Goal: Task Accomplishment & Management: Manage account settings

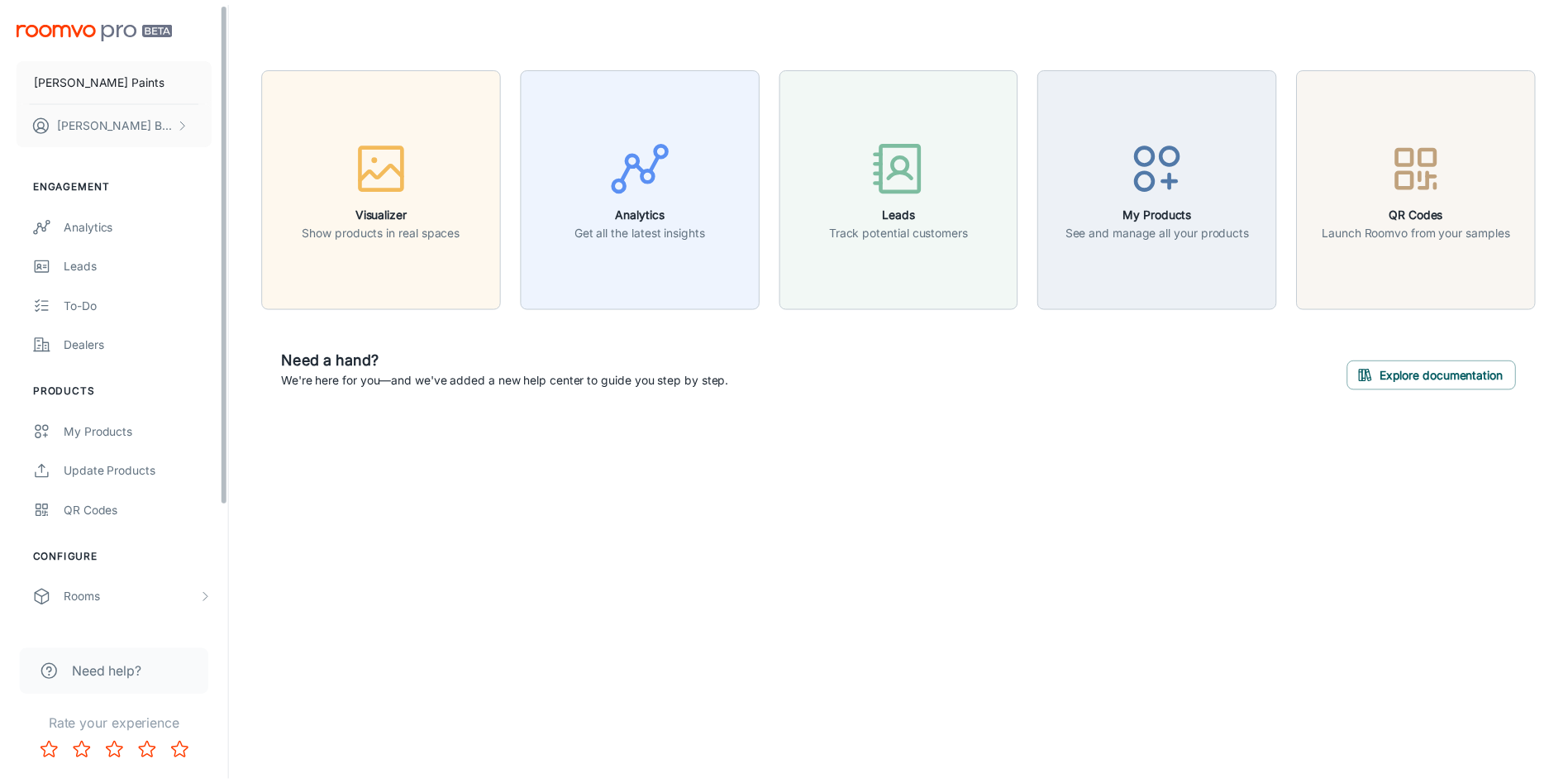
scroll to position [154, 0]
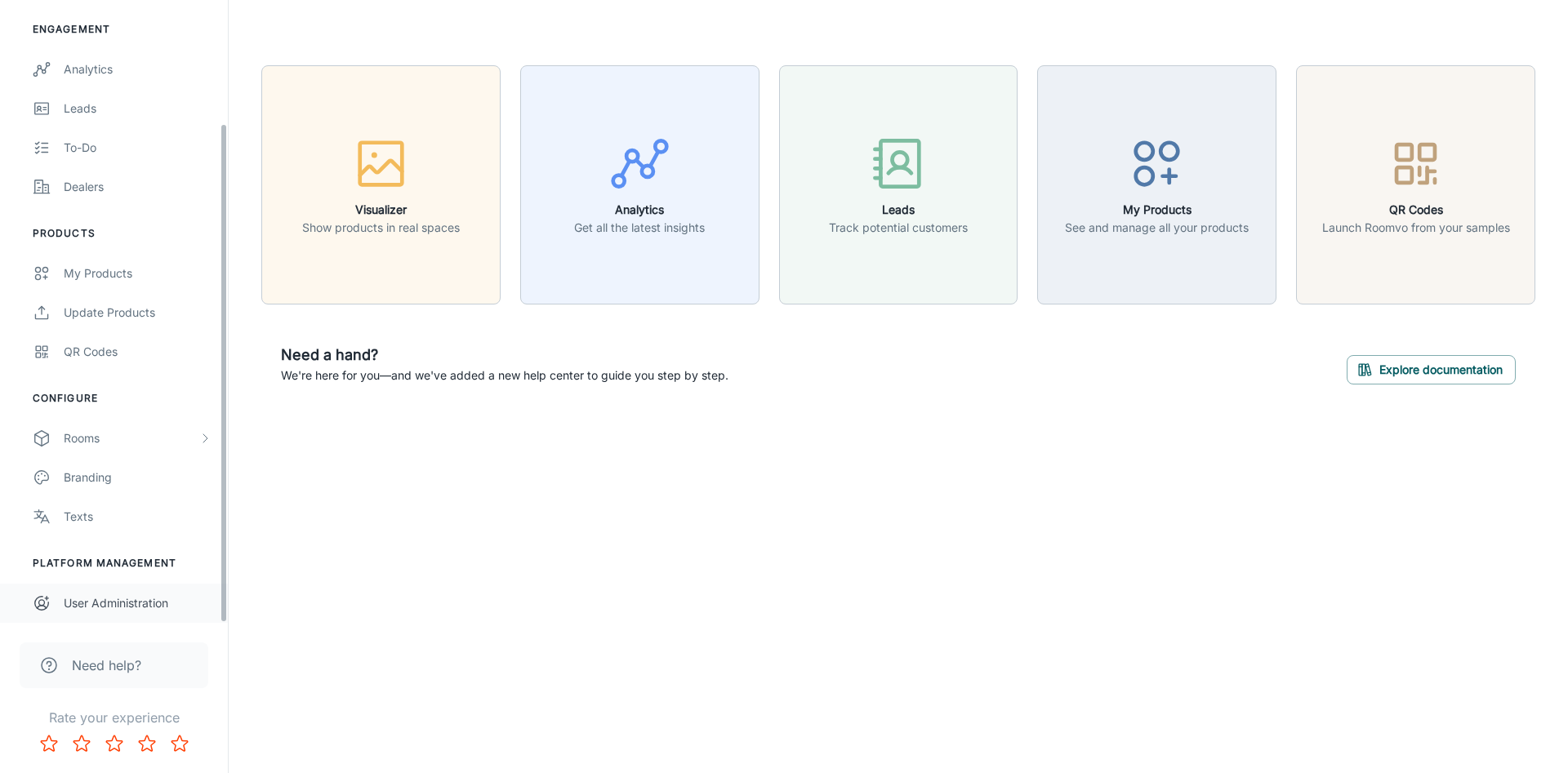
drag, startPoint x: 225, startPoint y: 494, endPoint x: 219, endPoint y: 609, distance: 115.2
click at [219, 609] on div "[PERSON_NAME] Paints [PERSON_NAME] Engagement Analytics Leads To-do Dealers Pro…" at bounding box center [113, 311] width 227 height 623
click at [139, 451] on div "Rooms" at bounding box center [113, 438] width 227 height 39
click at [137, 552] on div "Custom Rooms" at bounding box center [138, 556] width 148 height 18
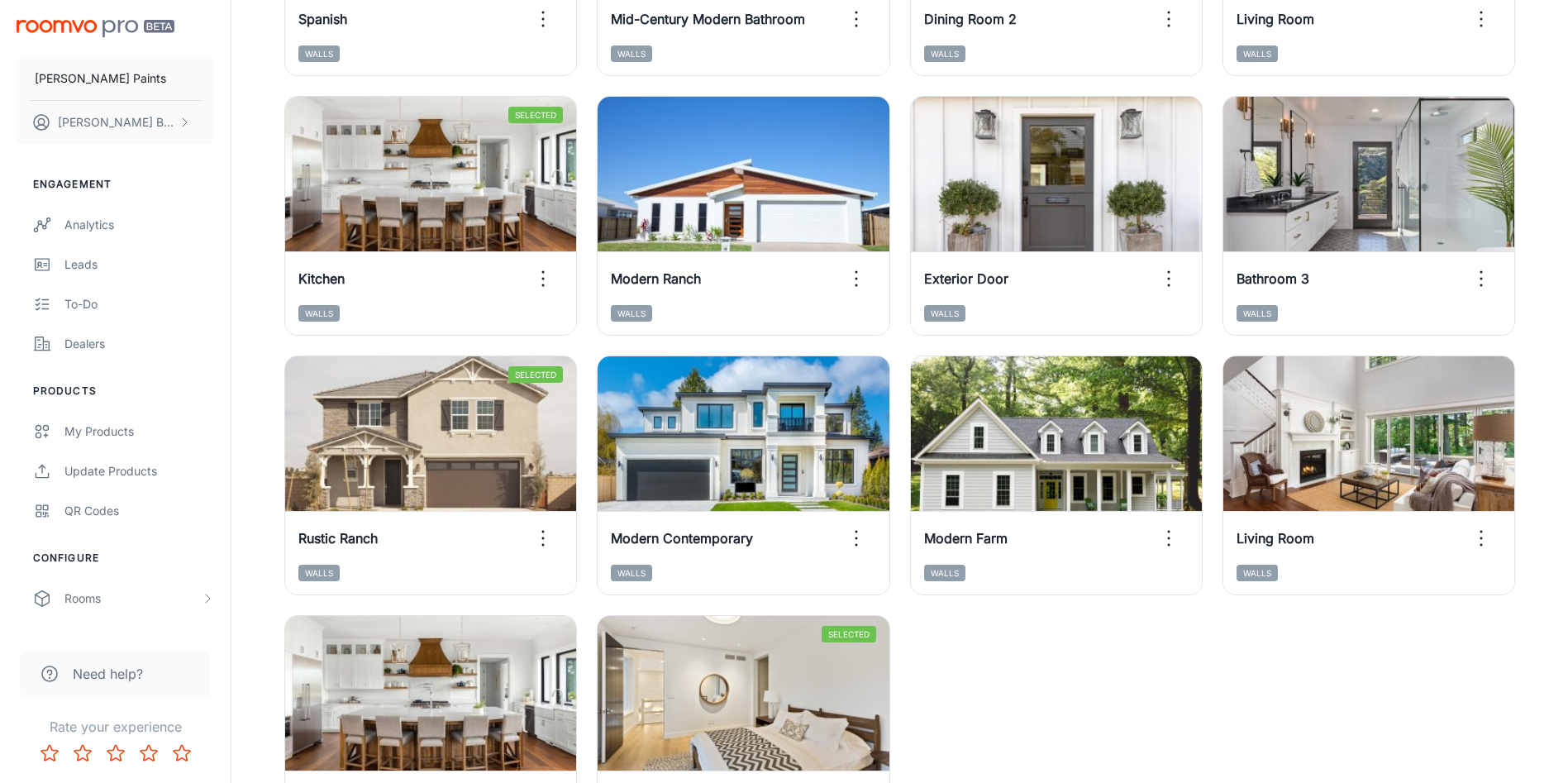
scroll to position [622, 0]
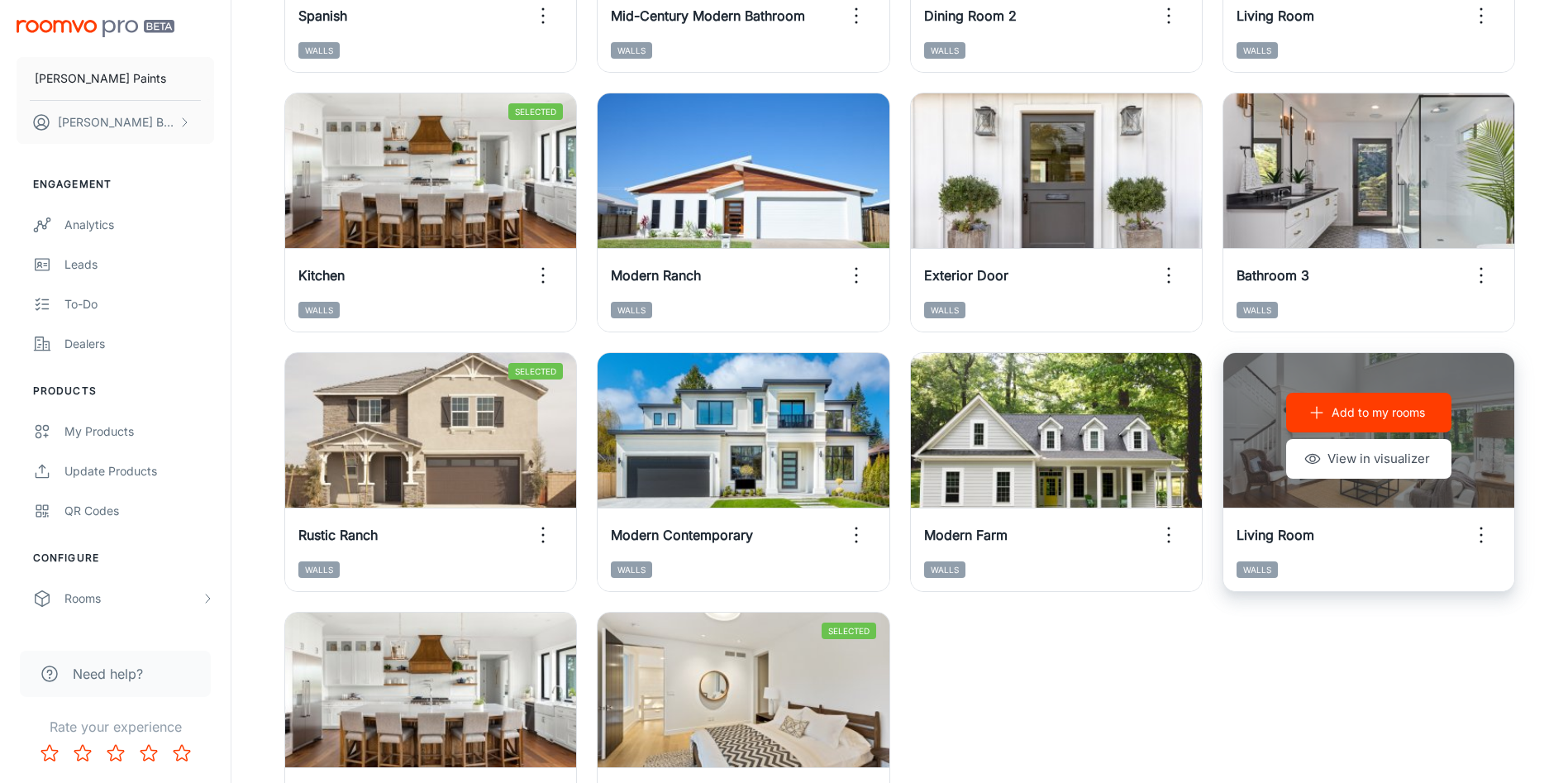
click at [1370, 415] on p "Add to my rooms" at bounding box center [1378, 412] width 94 height 19
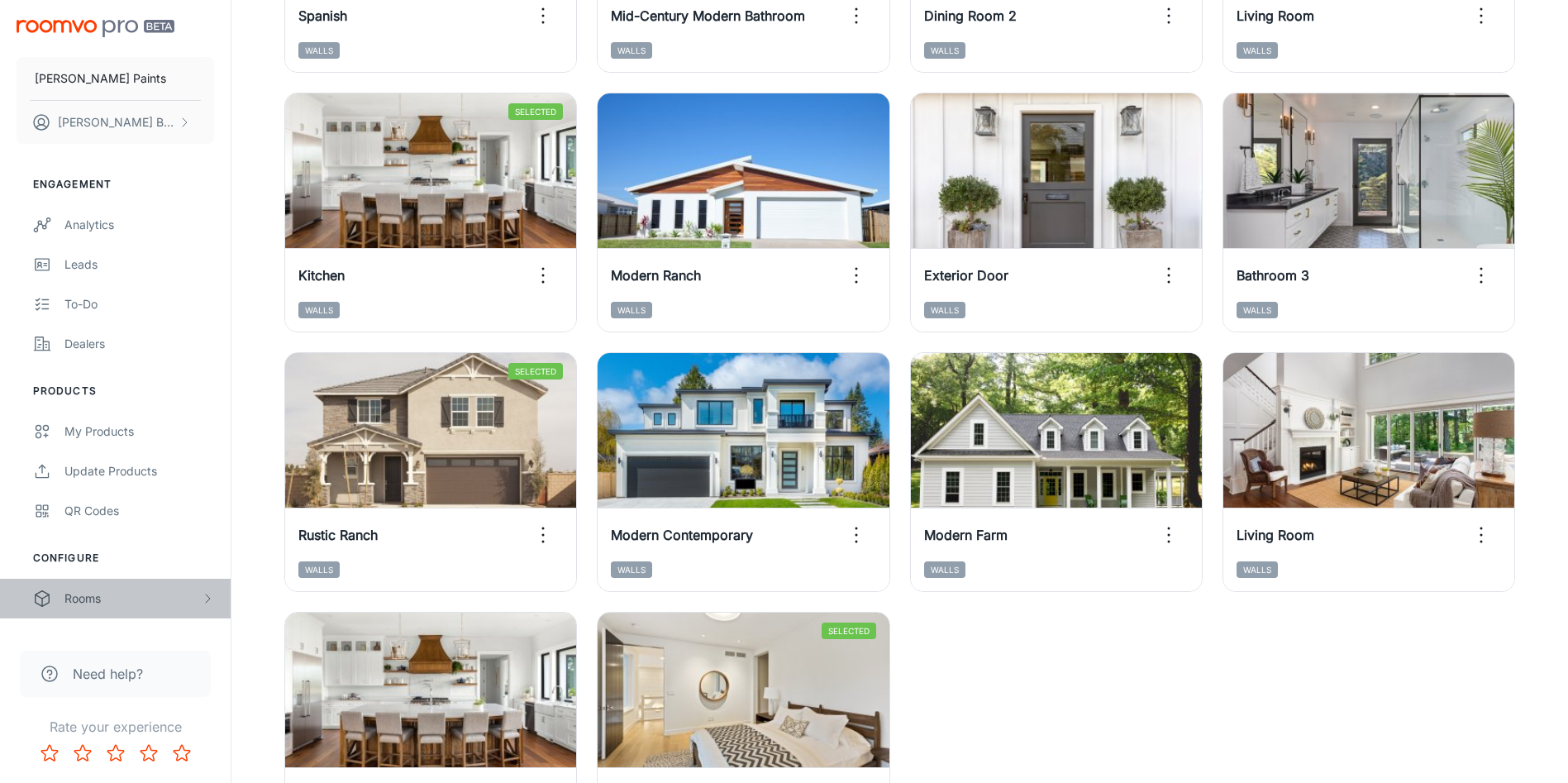
click at [153, 608] on div "Rooms" at bounding box center [115, 599] width 230 height 40
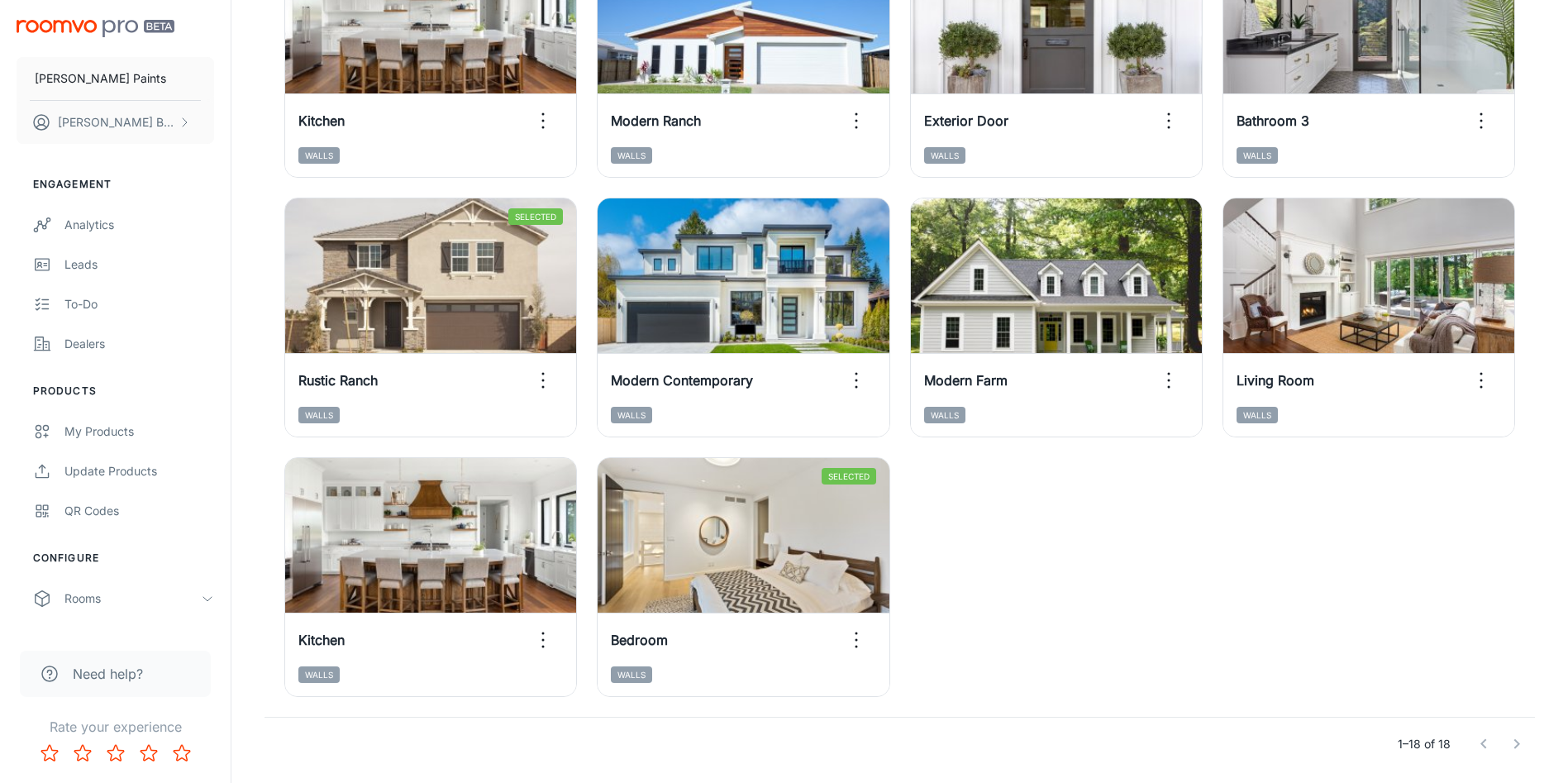
scroll to position [793, 0]
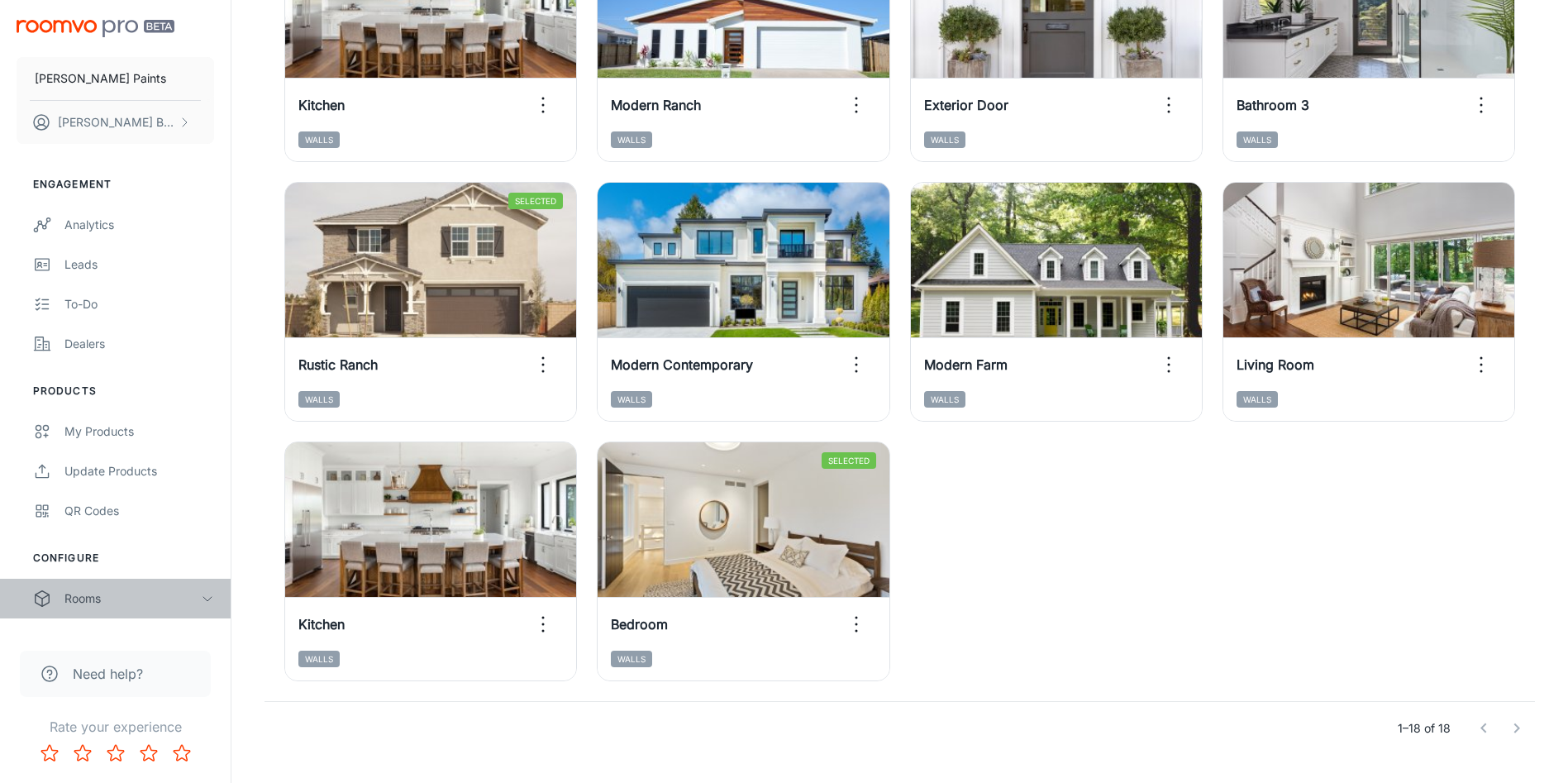
click at [201, 599] on icon "scrollable content" at bounding box center [207, 599] width 13 height 13
drag, startPoint x: 216, startPoint y: 389, endPoint x: 221, endPoint y: 473, distance: 84.1
click at [221, 473] on ul "Products My Products Update Products QR Codes" at bounding box center [115, 457] width 230 height 147
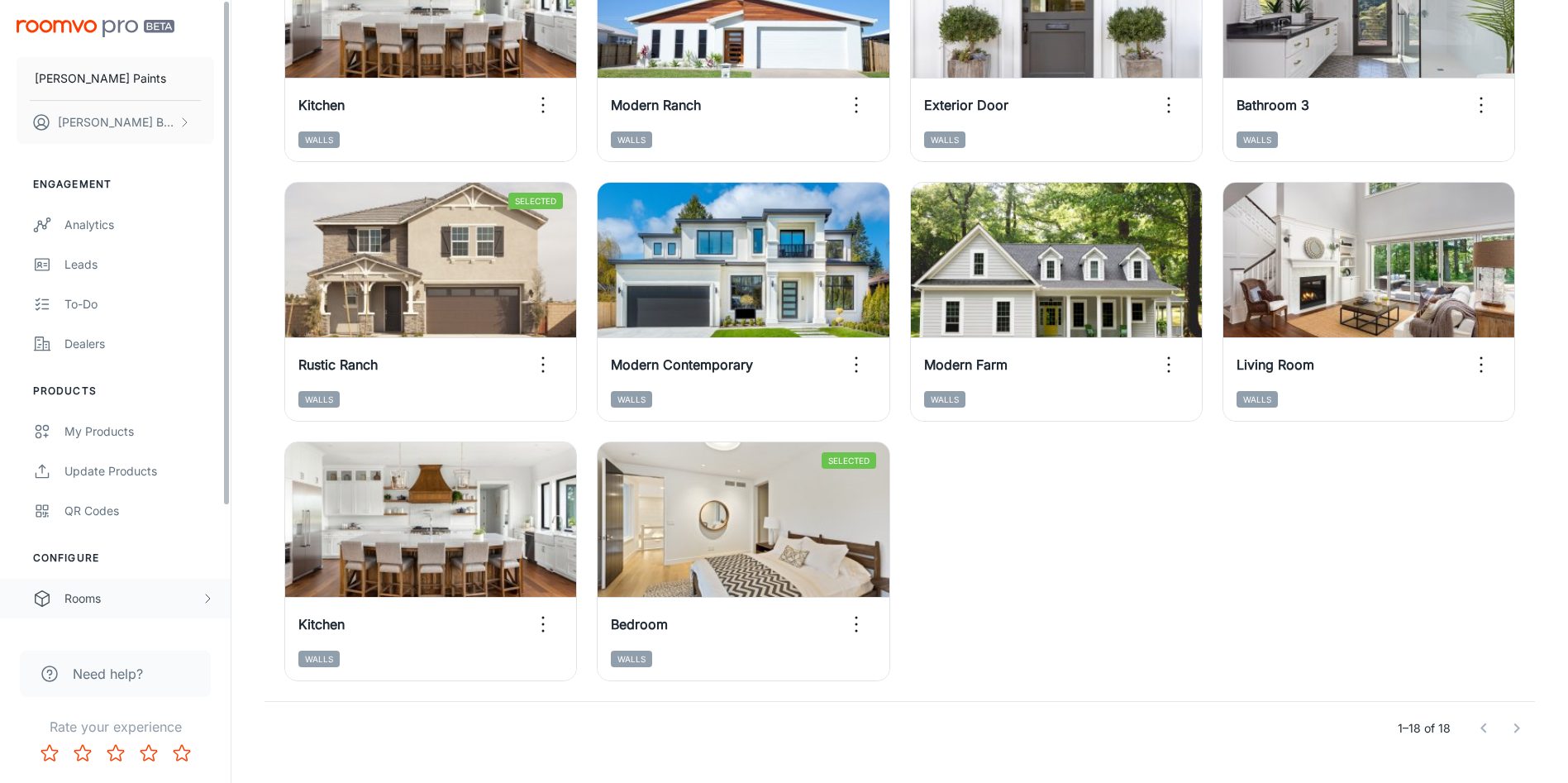
scroll to position [154, 0]
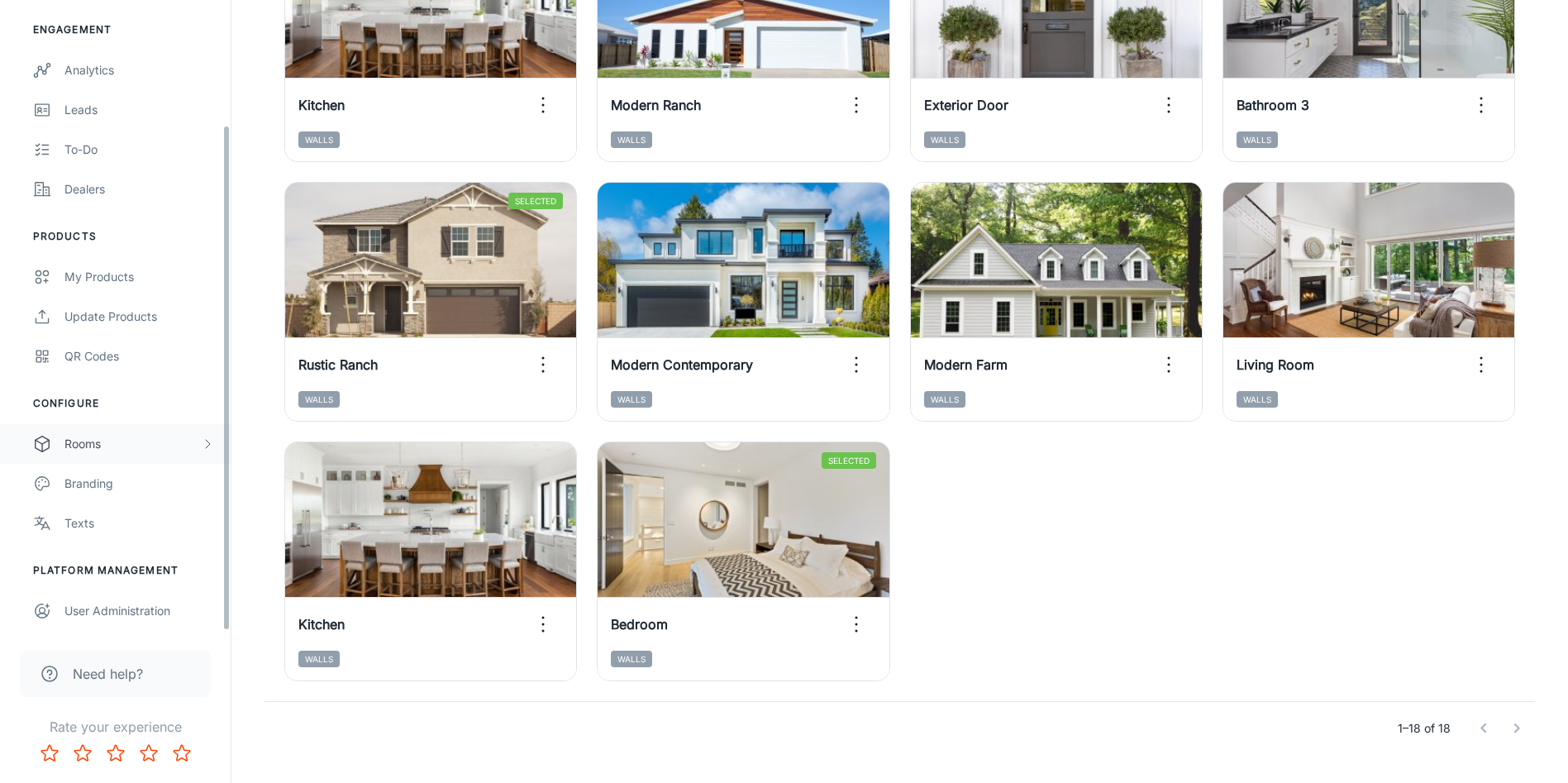
drag, startPoint x: 223, startPoint y: 440, endPoint x: 238, endPoint y: 571, distance: 131.9
click at [238, 571] on div "[PERSON_NAME] Paints [PERSON_NAME] Engagement Analytics Leads To-do Dealers Pro…" at bounding box center [784, 14] width 1568 height 1614
click at [199, 435] on div "Rooms" at bounding box center [132, 444] width 137 height 19
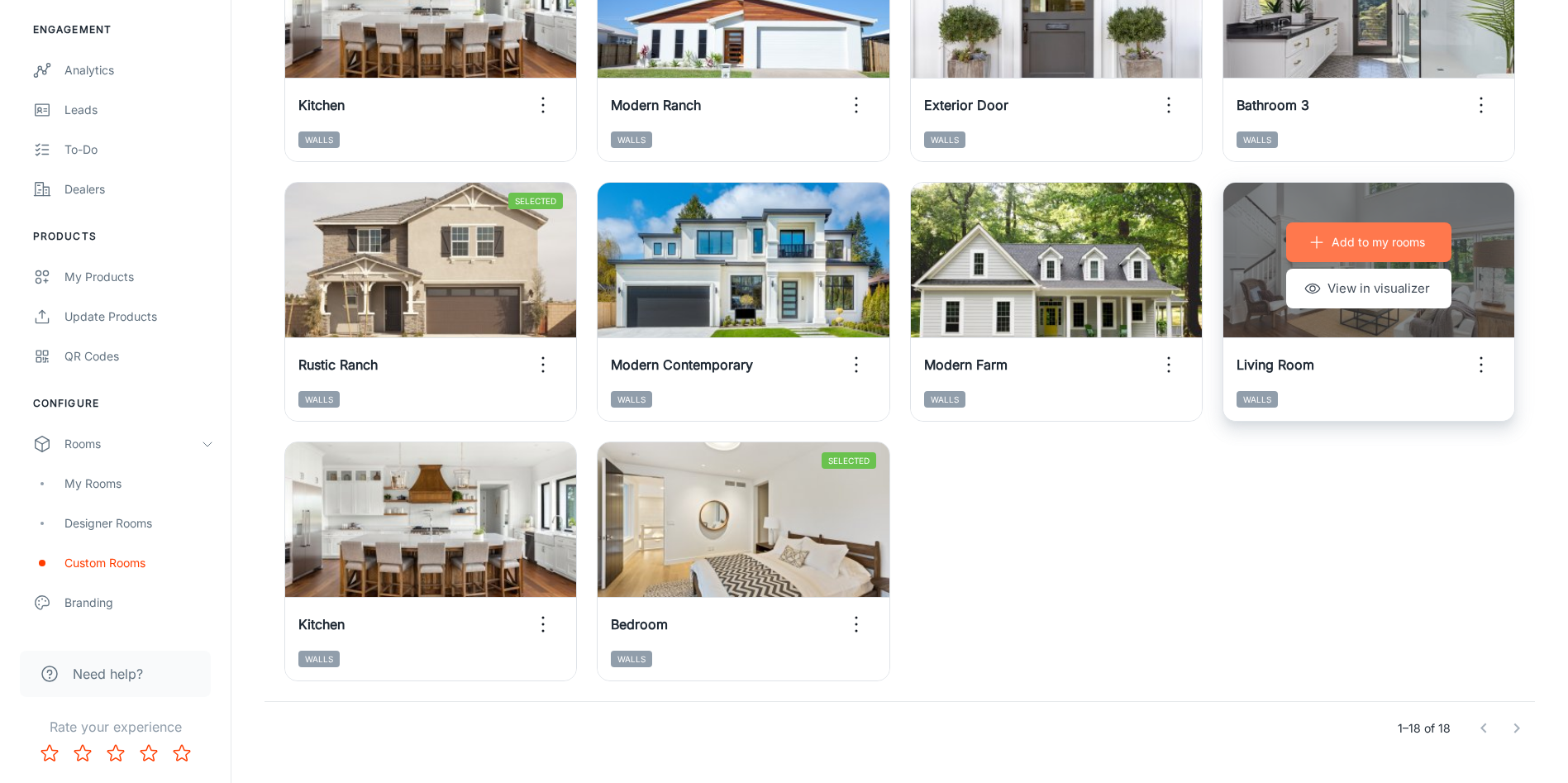
click at [1337, 252] on button "Add to my rooms" at bounding box center [1369, 242] width 165 height 40
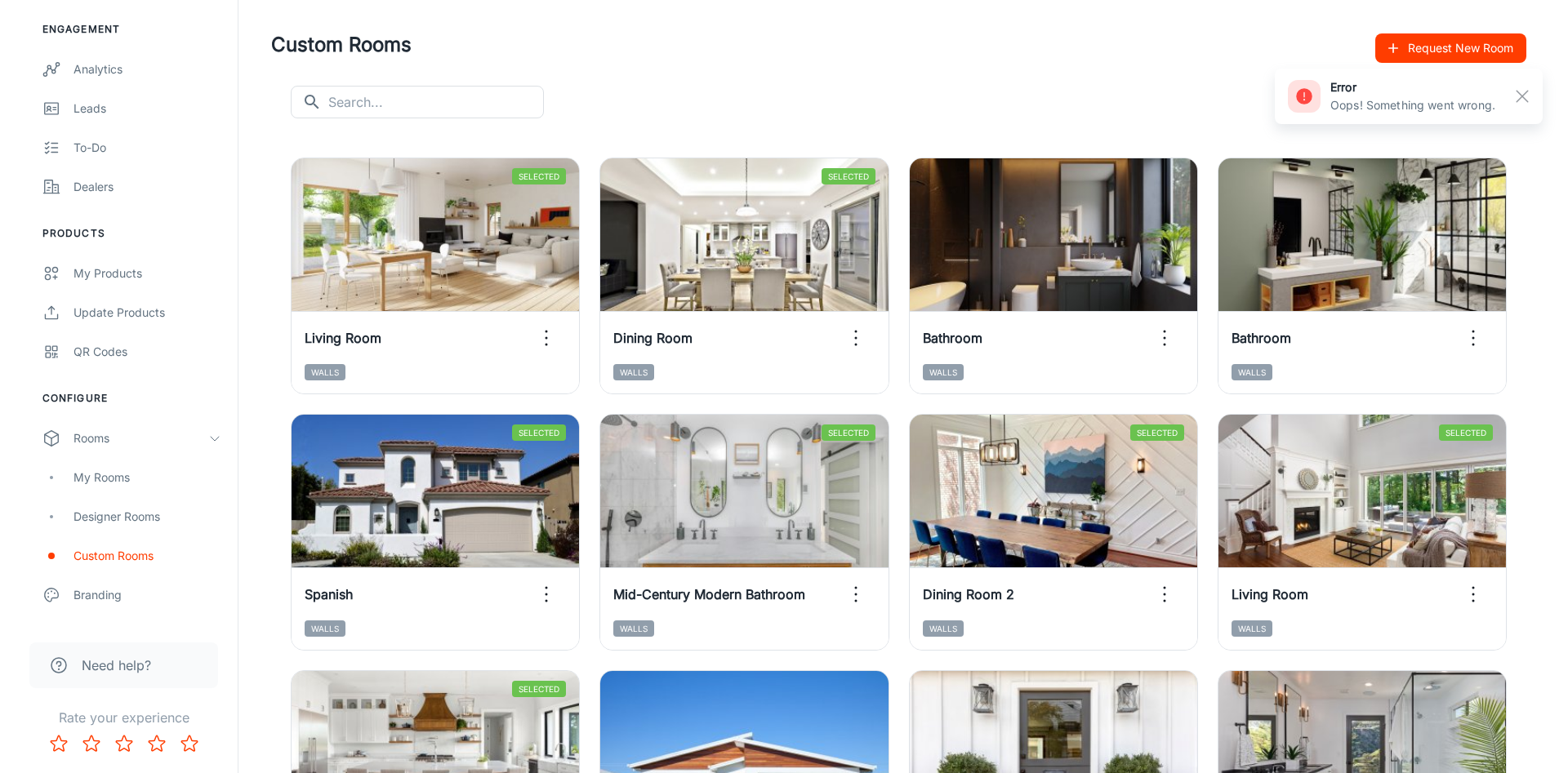
scroll to position [0, 0]
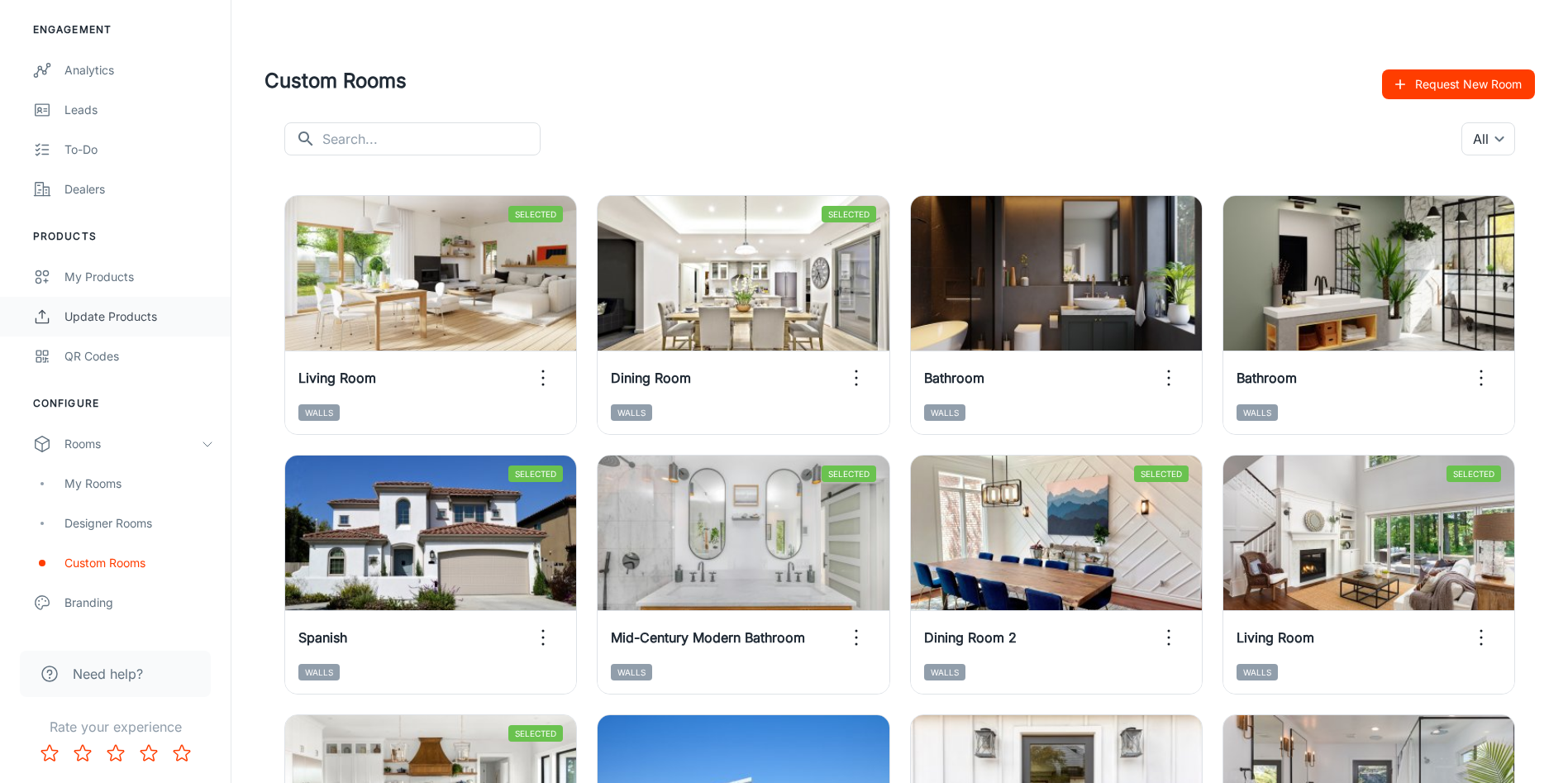
click at [89, 315] on div "Update Products" at bounding box center [139, 317] width 150 height 19
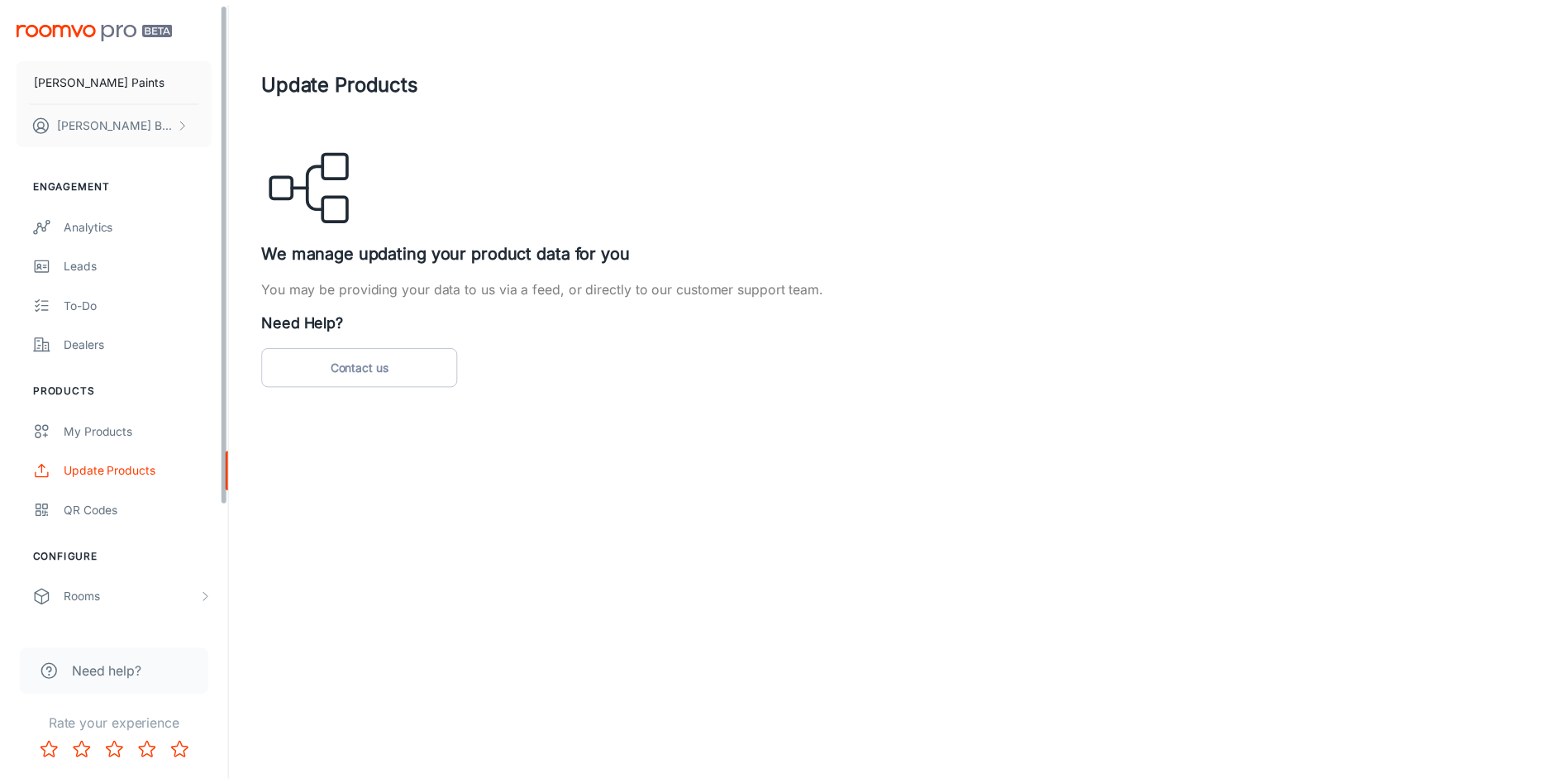
scroll to position [154, 0]
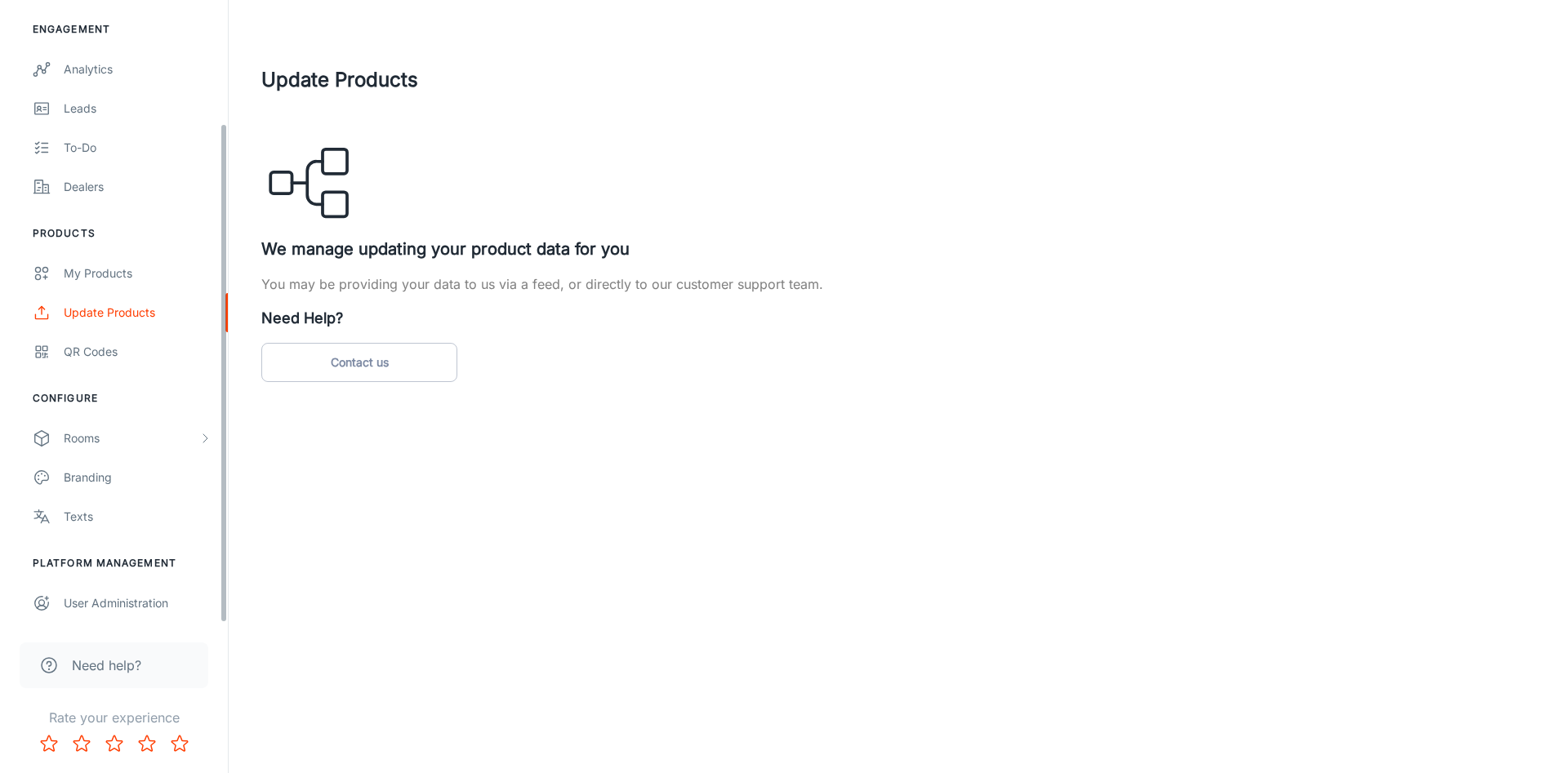
drag, startPoint x: 224, startPoint y: 434, endPoint x: 216, endPoint y: 647, distance: 213.2
click at [216, 647] on div "[PERSON_NAME] Paints [PERSON_NAME] Engagement Analytics Leads To-do Dealers Pro…" at bounding box center [114, 386] width 228 height 773
click at [180, 454] on div "Rooms" at bounding box center [113, 438] width 227 height 39
click at [153, 555] on div "Custom Rooms" at bounding box center [138, 556] width 148 height 18
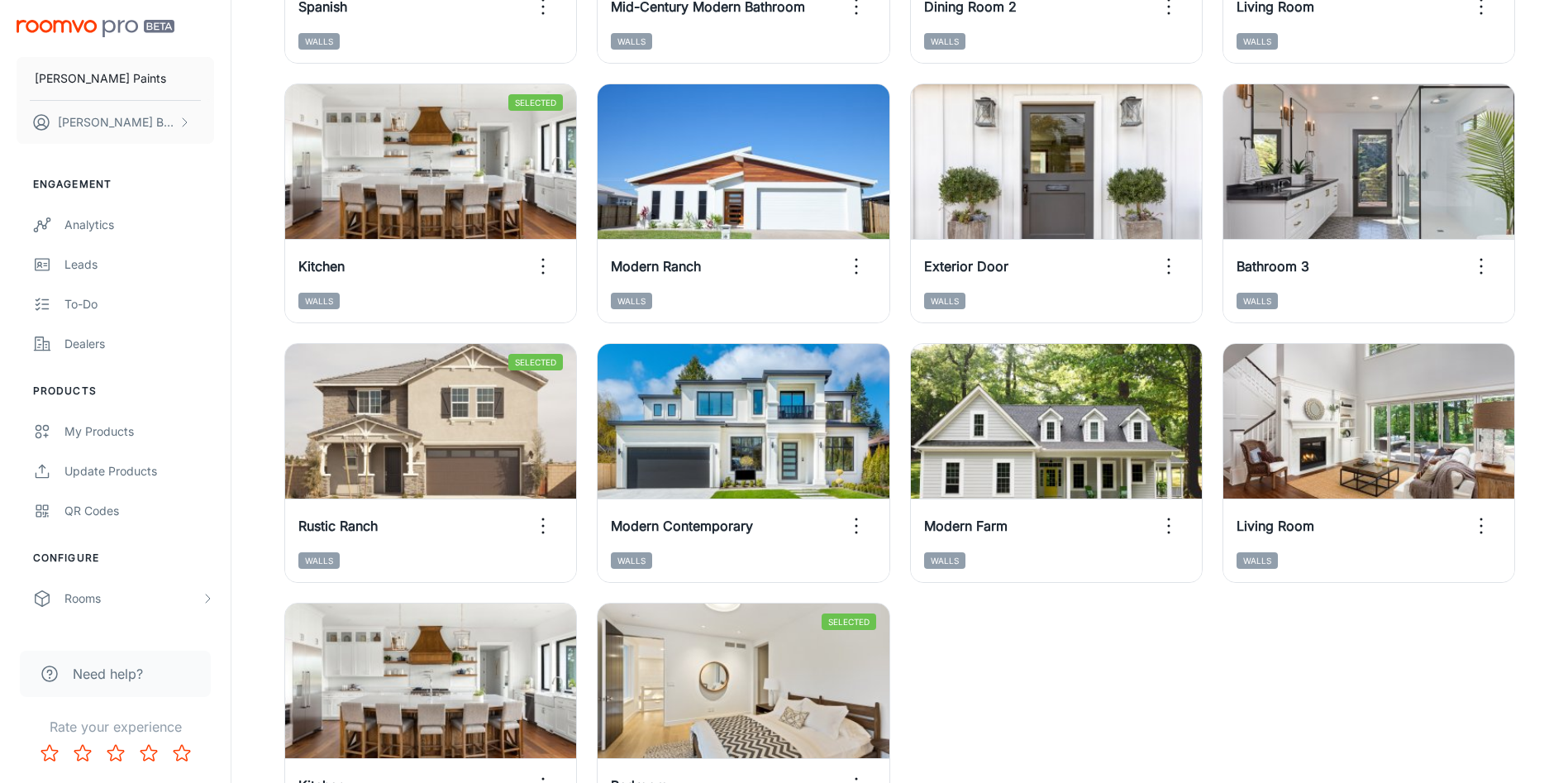
scroll to position [638, 0]
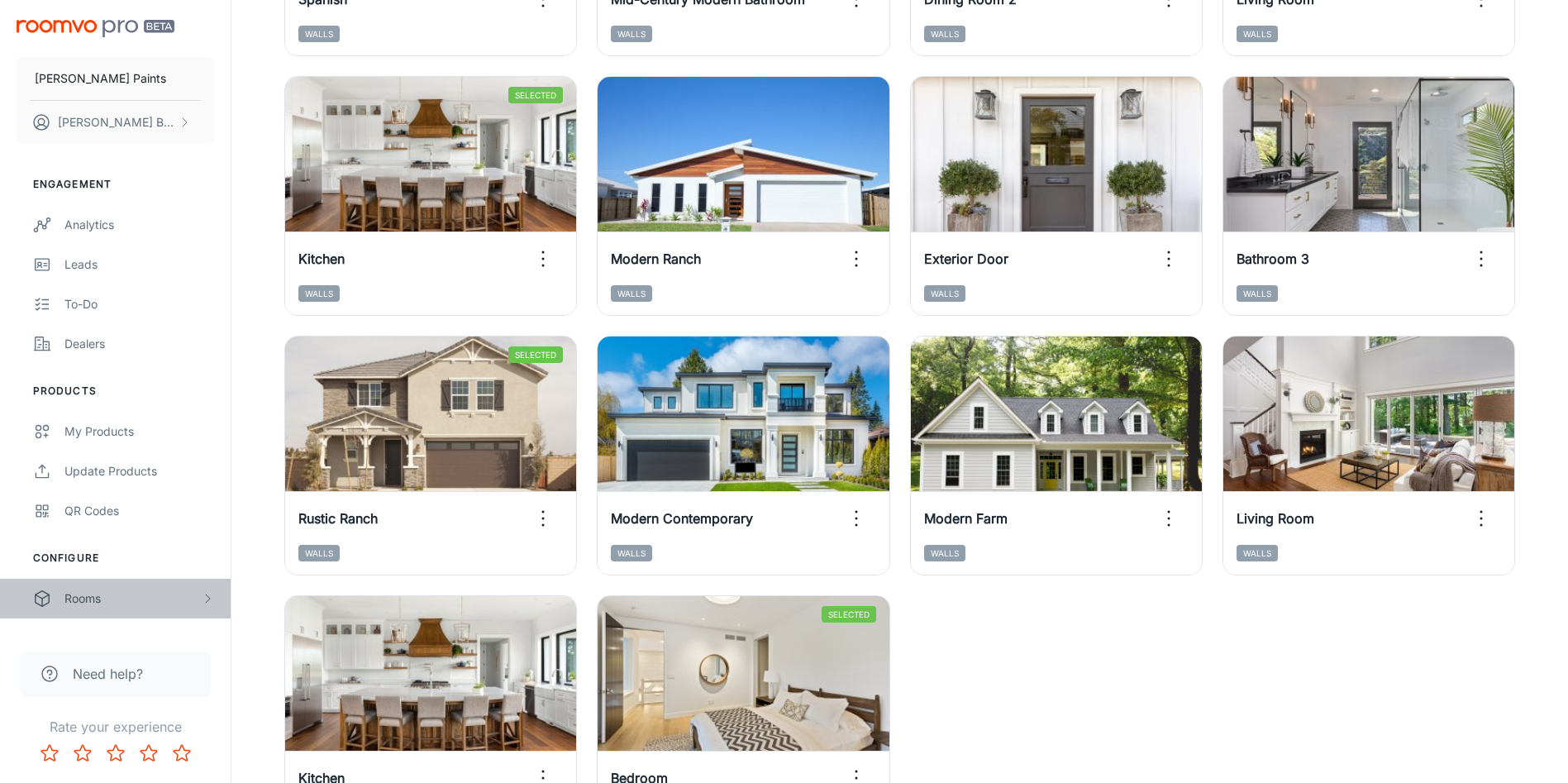
click at [214, 599] on icon "scrollable content" at bounding box center [207, 599] width 13 height 13
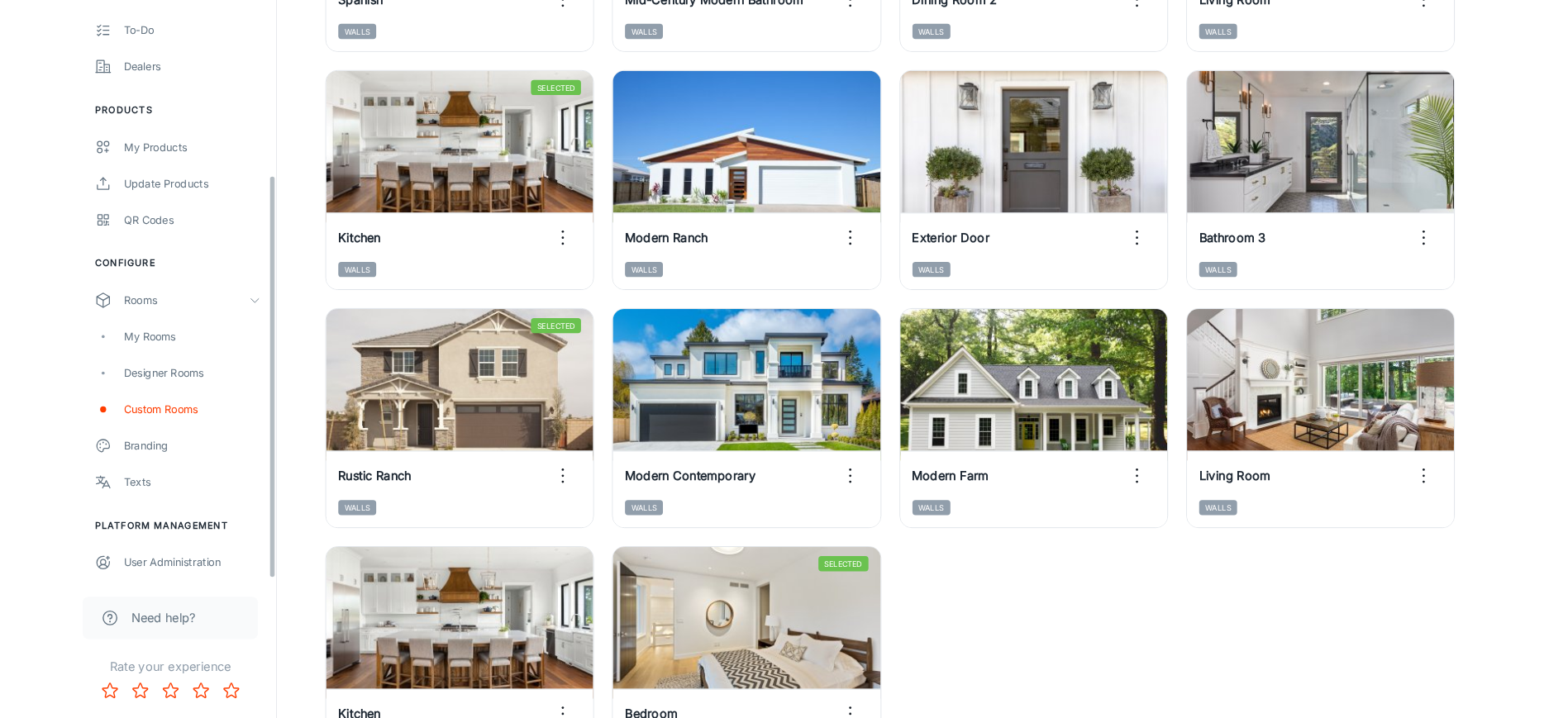
scroll to position [273, 0]
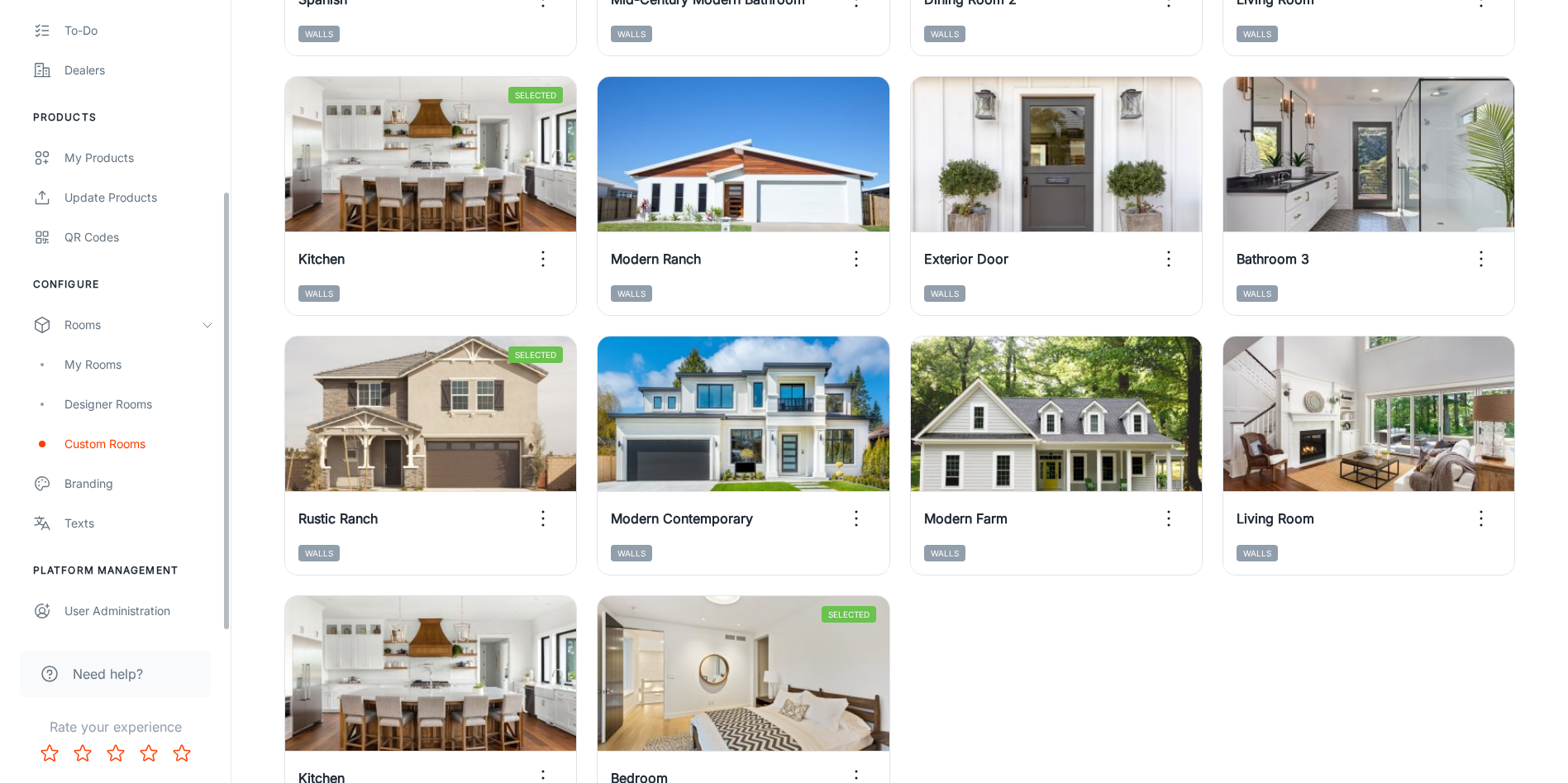
drag, startPoint x: 225, startPoint y: 439, endPoint x: 244, endPoint y: 634, distance: 195.9
click at [244, 634] on div "[PERSON_NAME] Paints [PERSON_NAME] Engagement Analytics Leads To-do Dealers Pro…" at bounding box center [784, 169] width 1568 height 1614
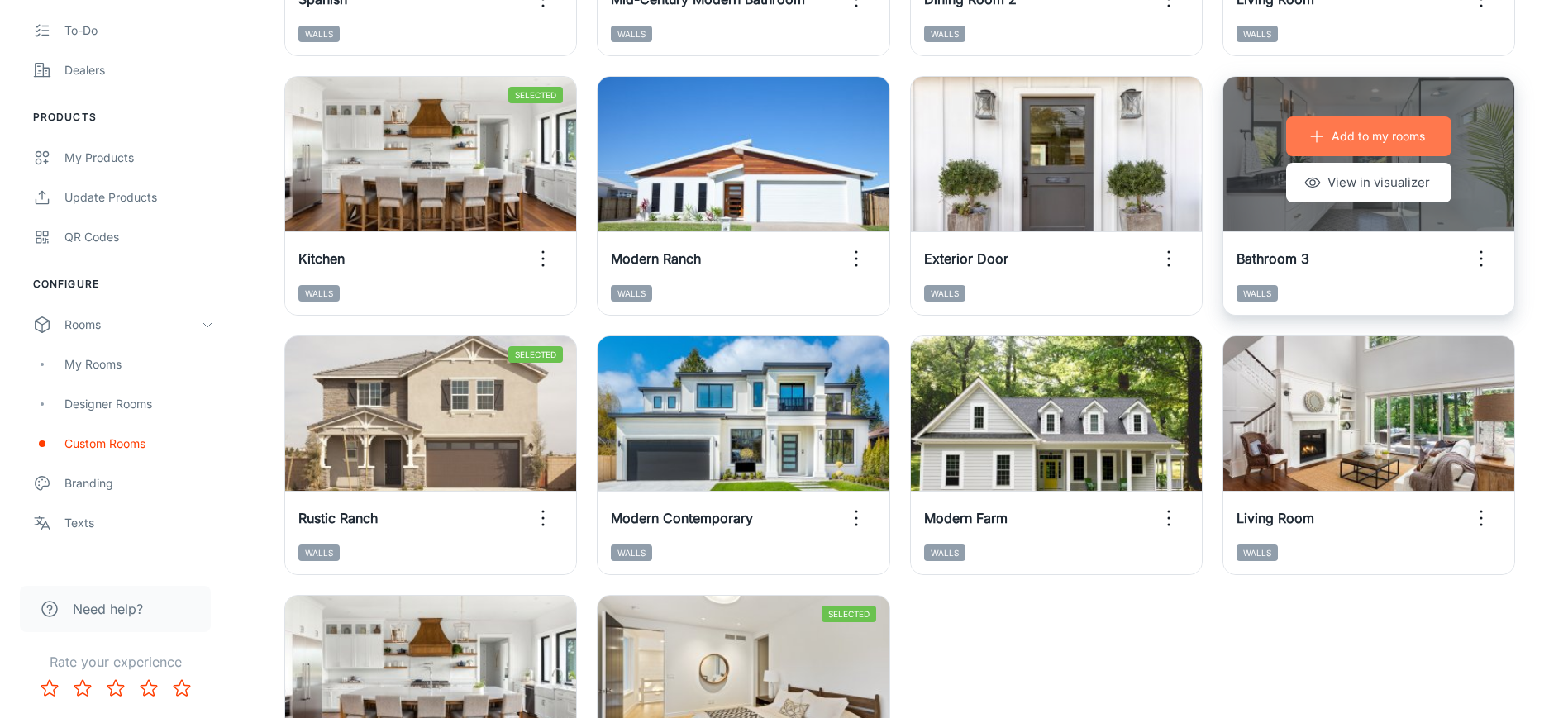
click at [1361, 138] on p "Add to my rooms" at bounding box center [1378, 136] width 94 height 19
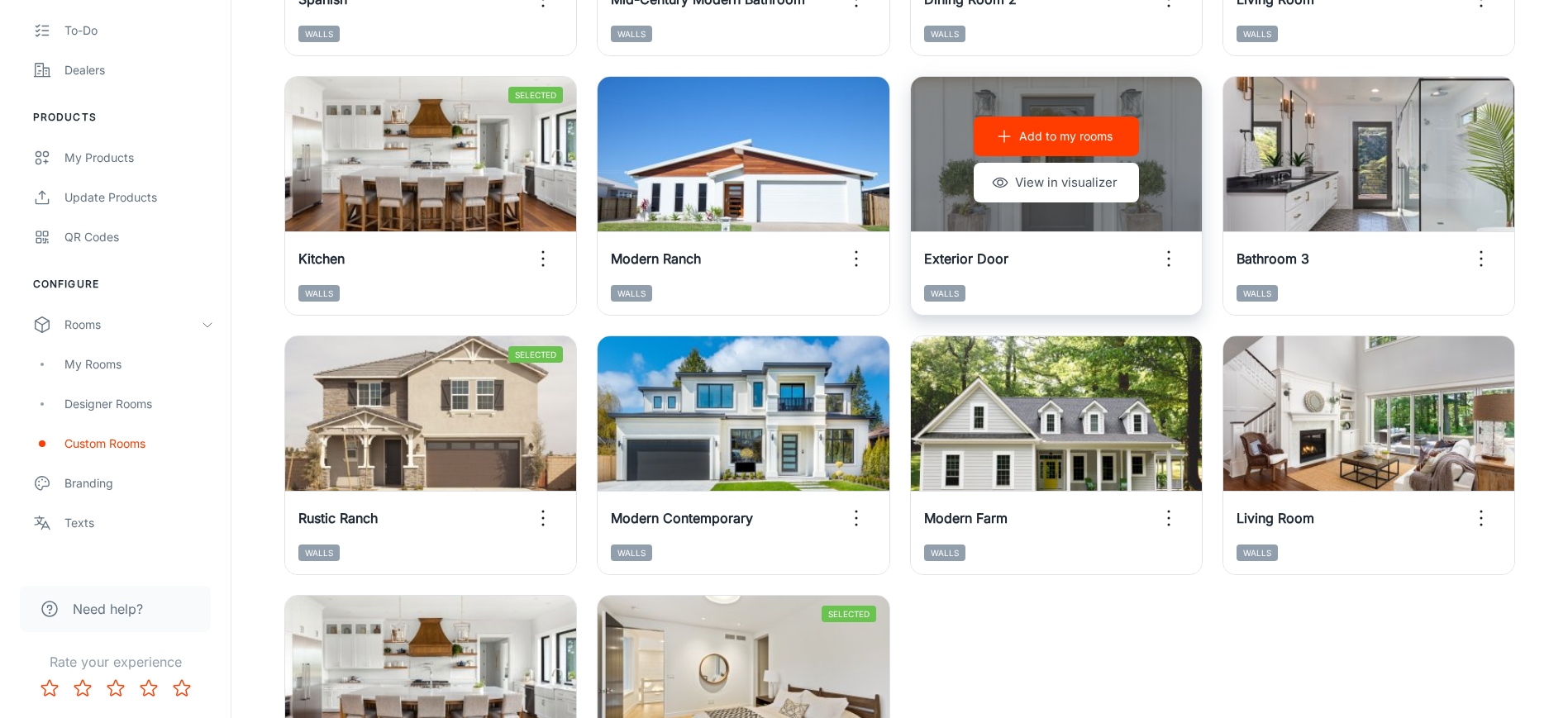
click at [1069, 127] on p "Add to my rooms" at bounding box center [1066, 136] width 94 height 19
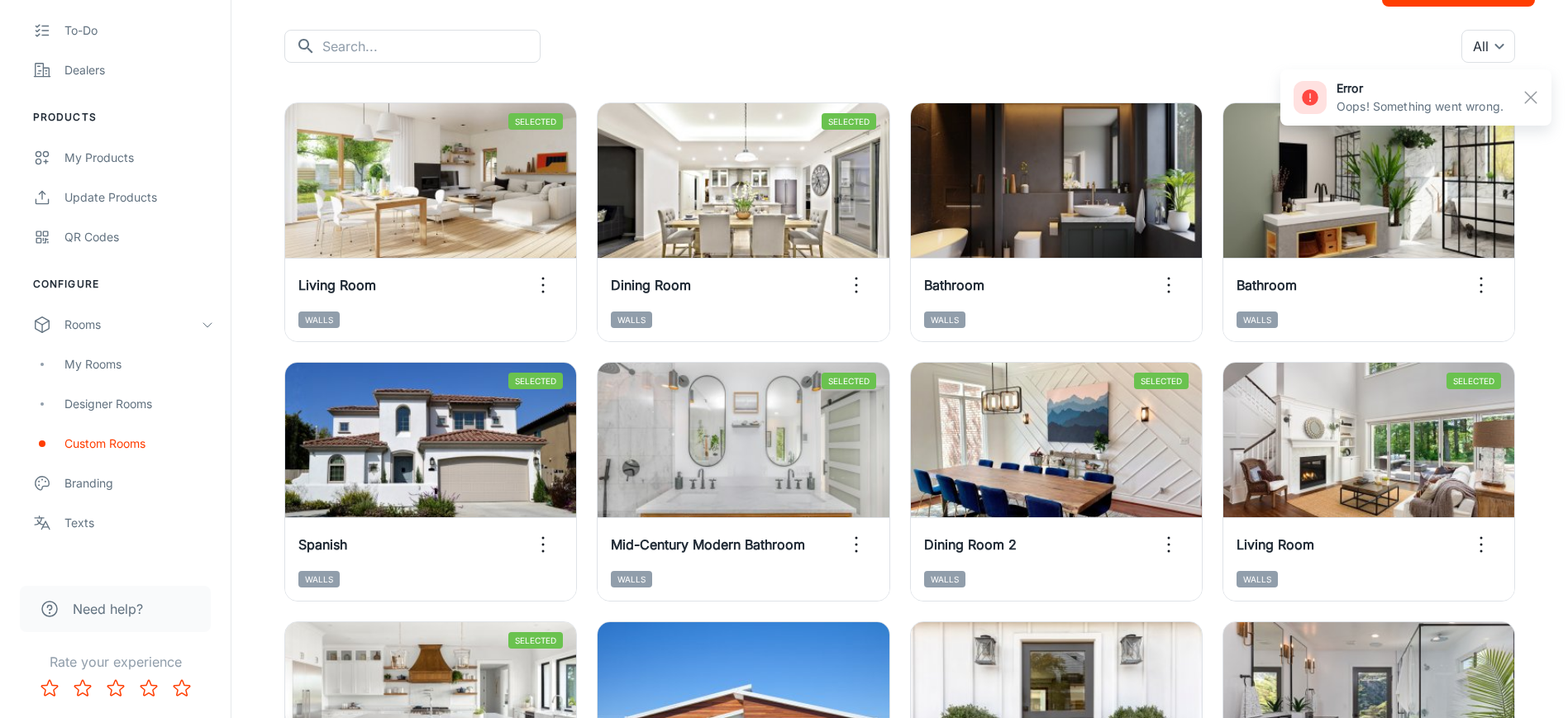
scroll to position [0, 0]
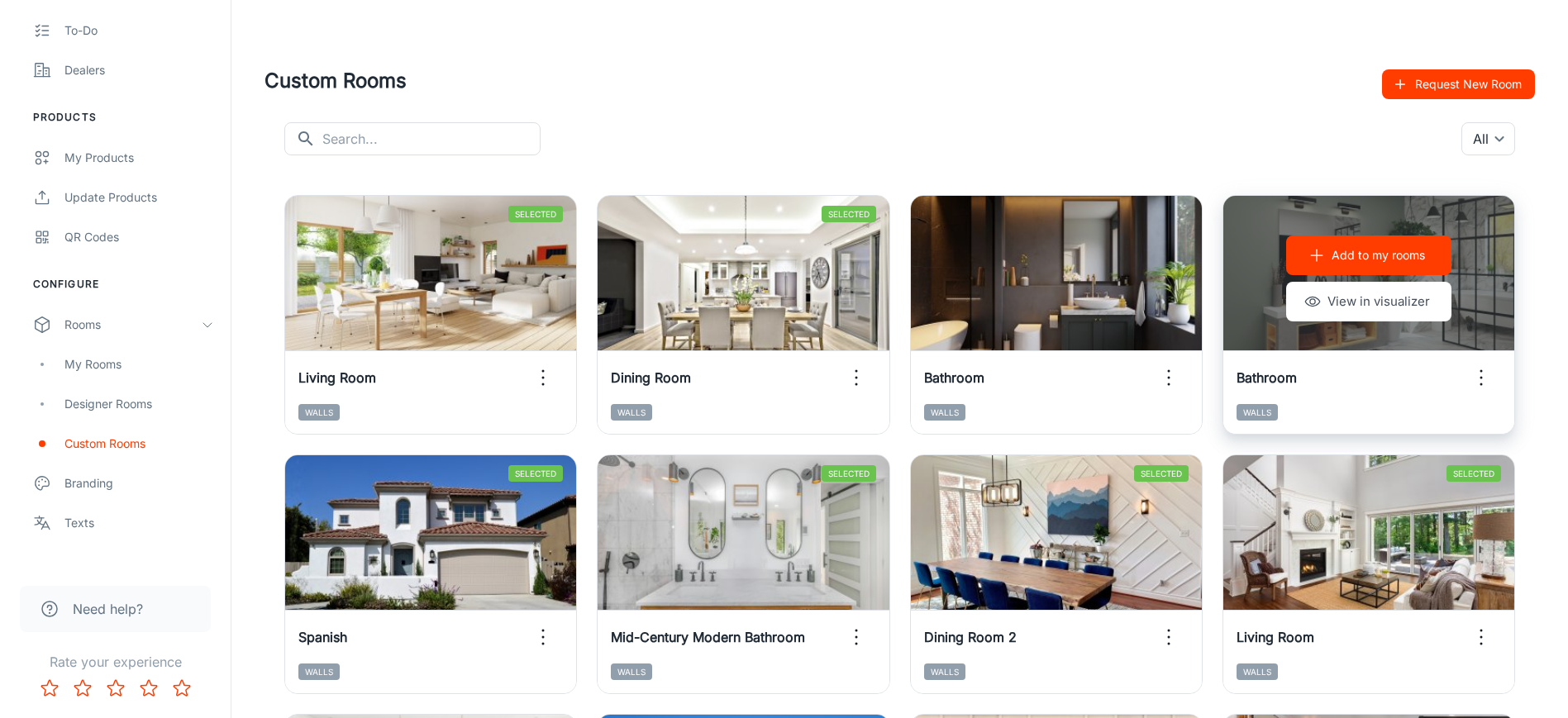
click at [1483, 383] on icon "button" at bounding box center [1482, 378] width 26 height 26
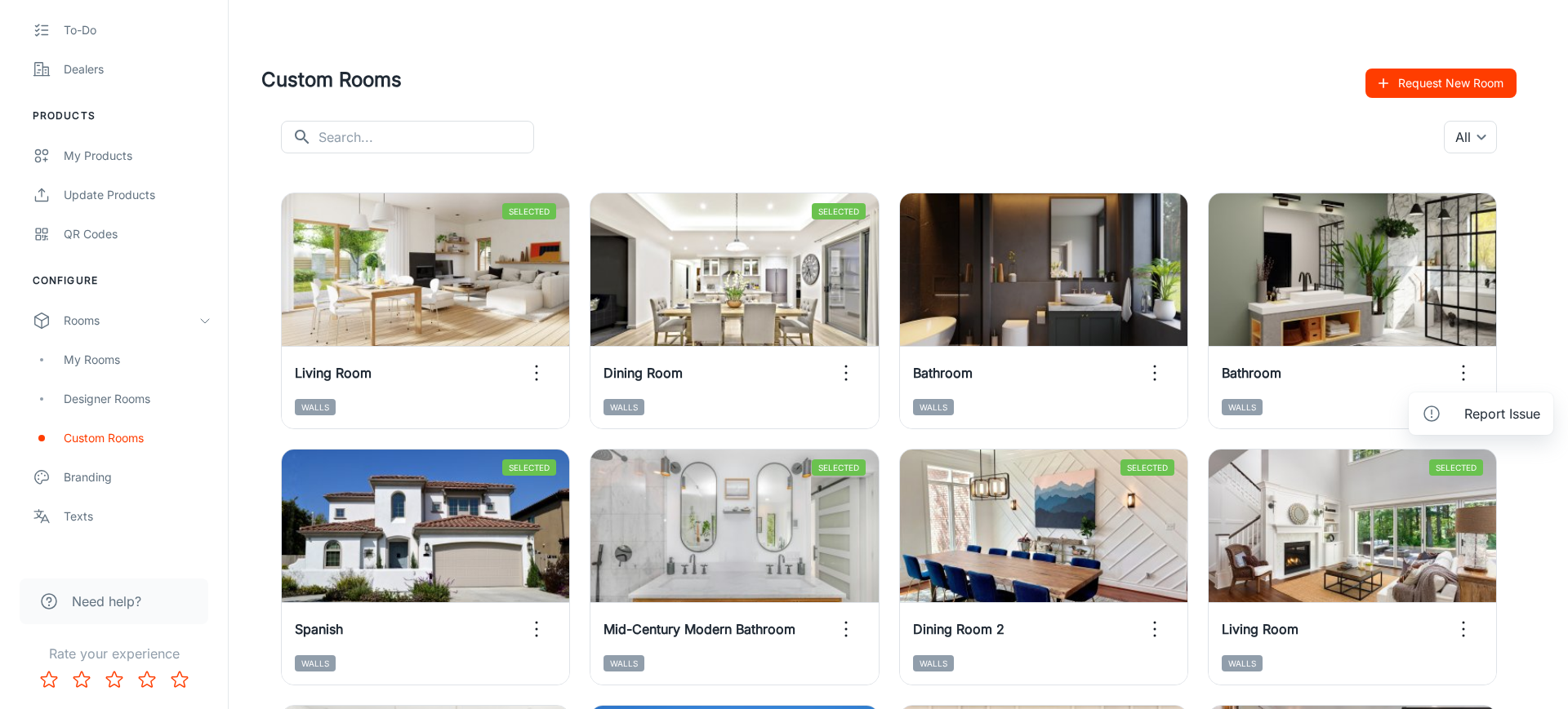
click at [1523, 269] on div at bounding box center [784, 354] width 1568 height 709
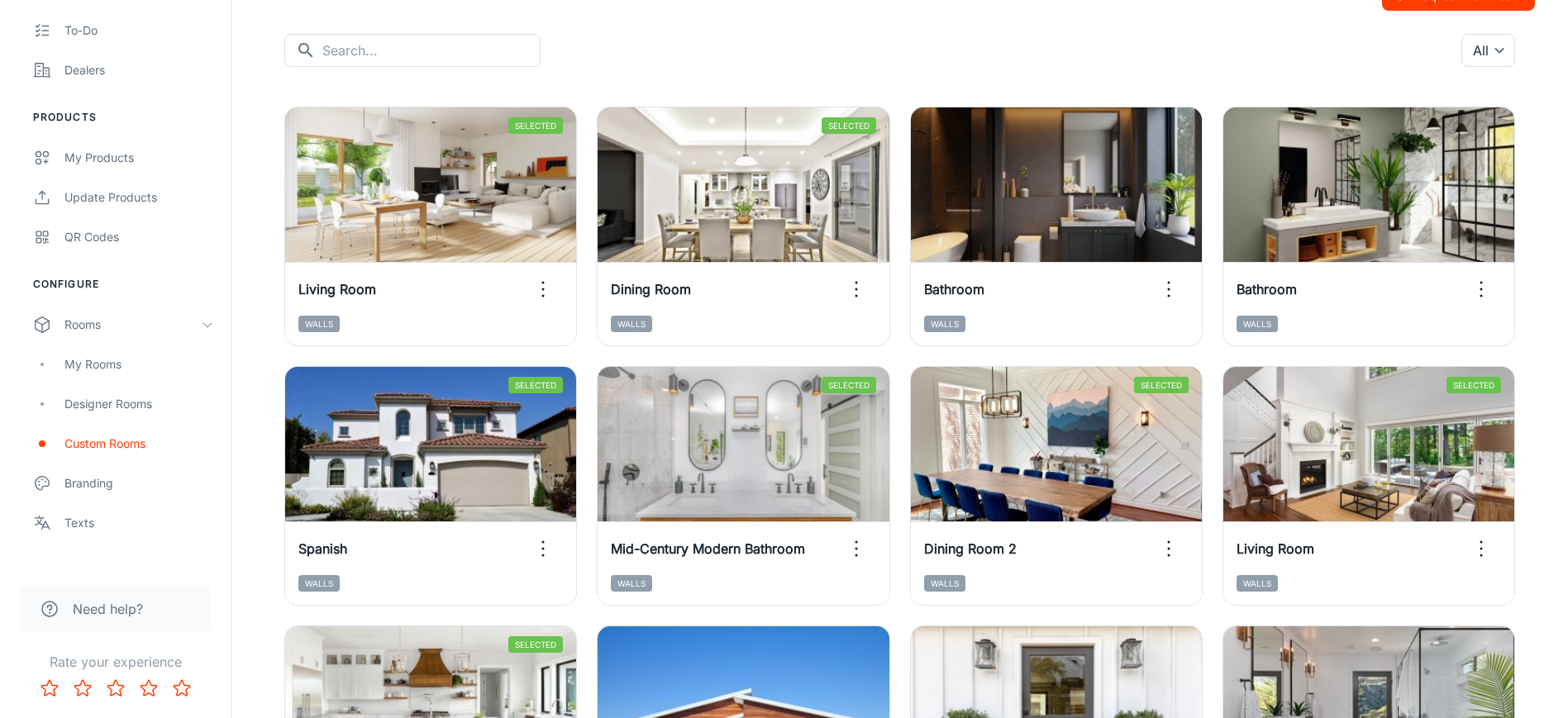
scroll to position [92, 0]
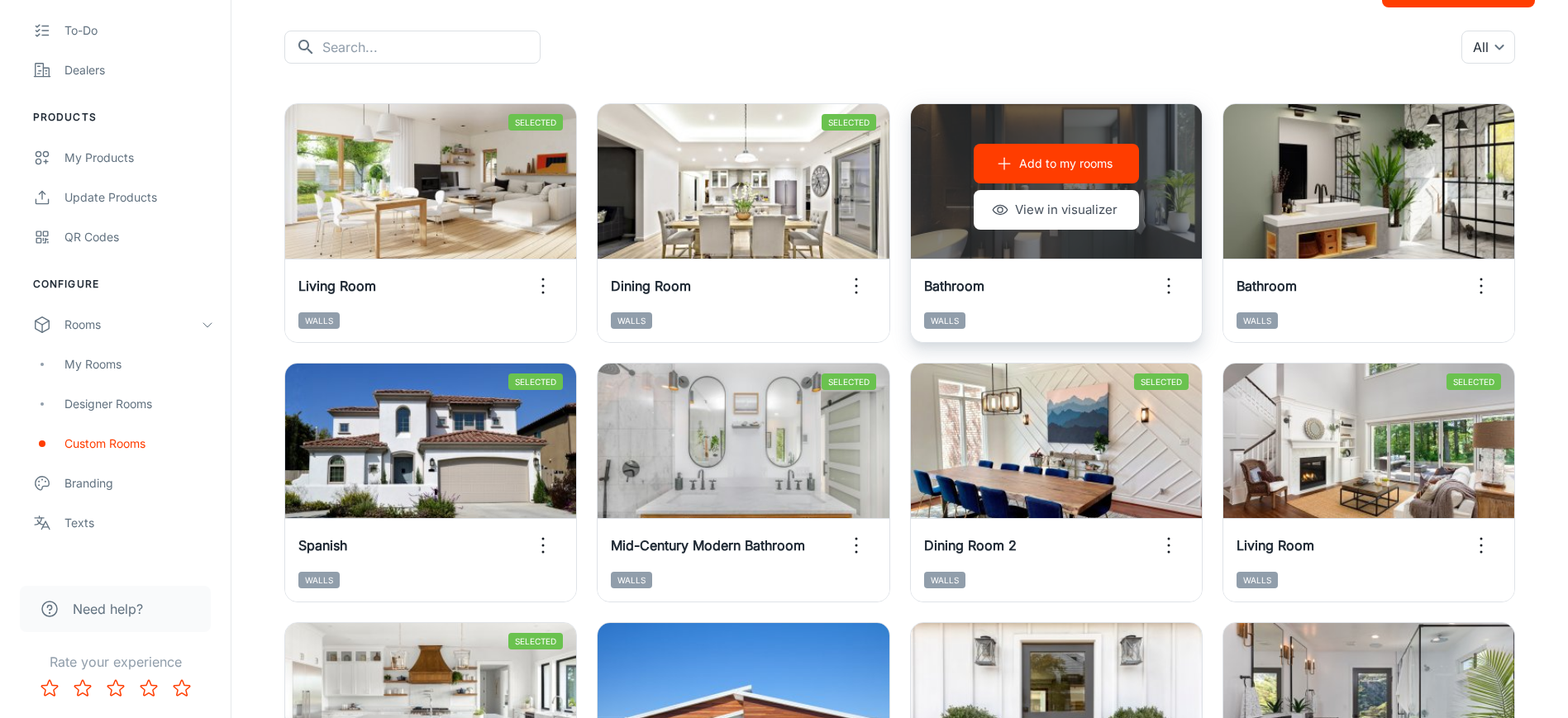
click at [1098, 161] on p "Add to my rooms" at bounding box center [1066, 163] width 94 height 19
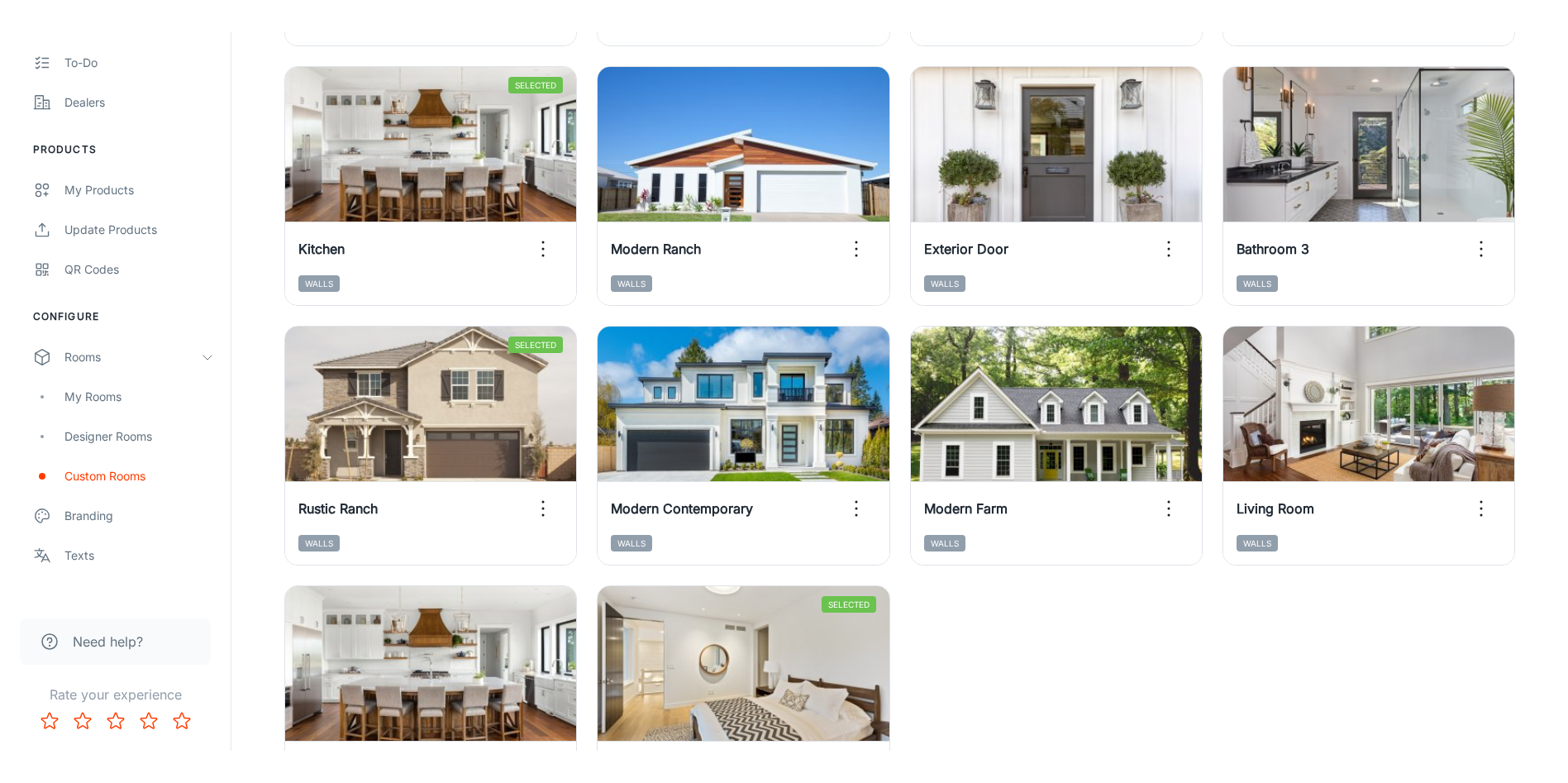
scroll to position [717, 0]
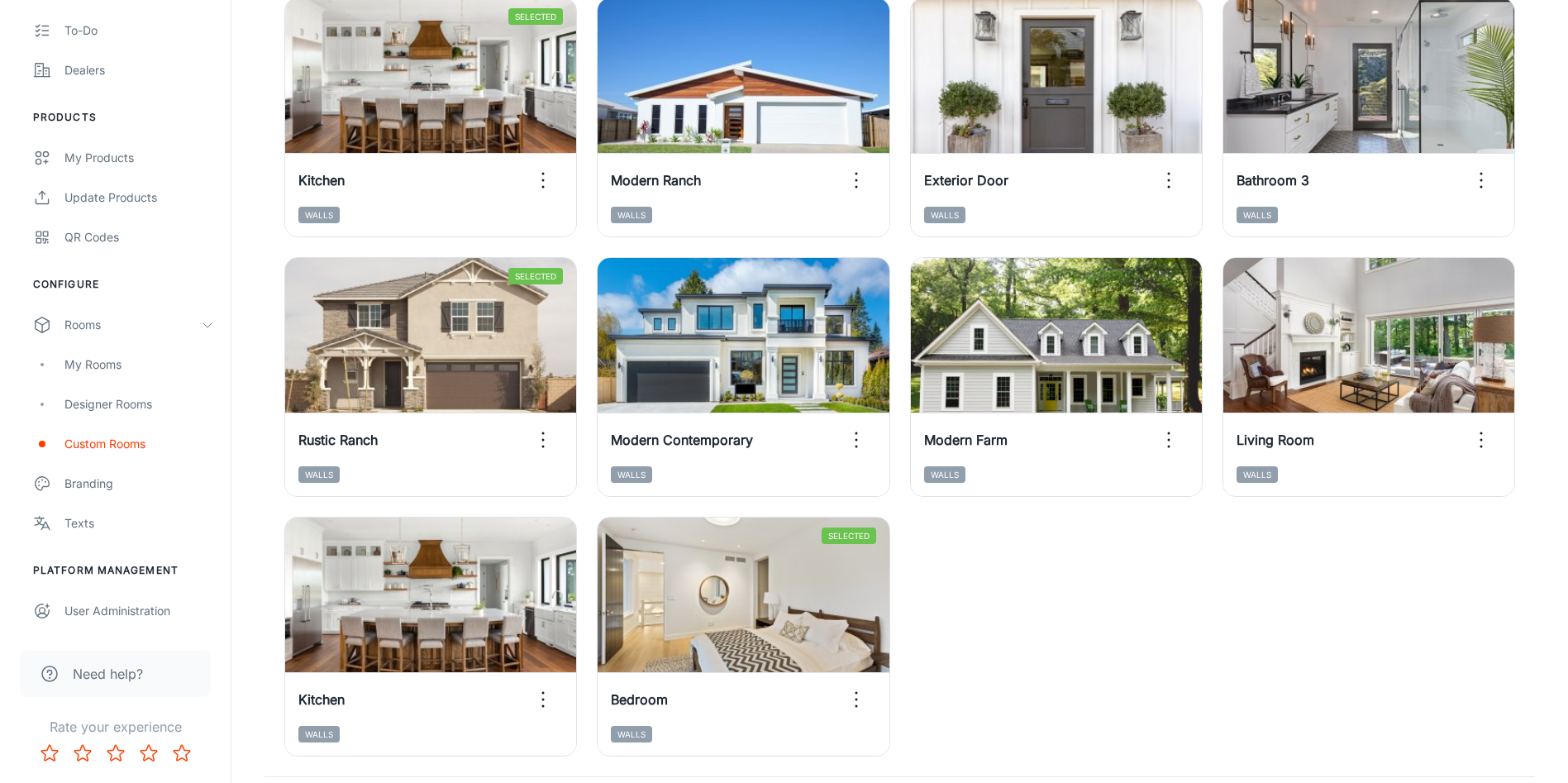
click at [1062, 749] on div "Selected Remove room View in visualizer Living Room Walls Selected Remove room …" at bounding box center [889, 117] width 1291 height 1318
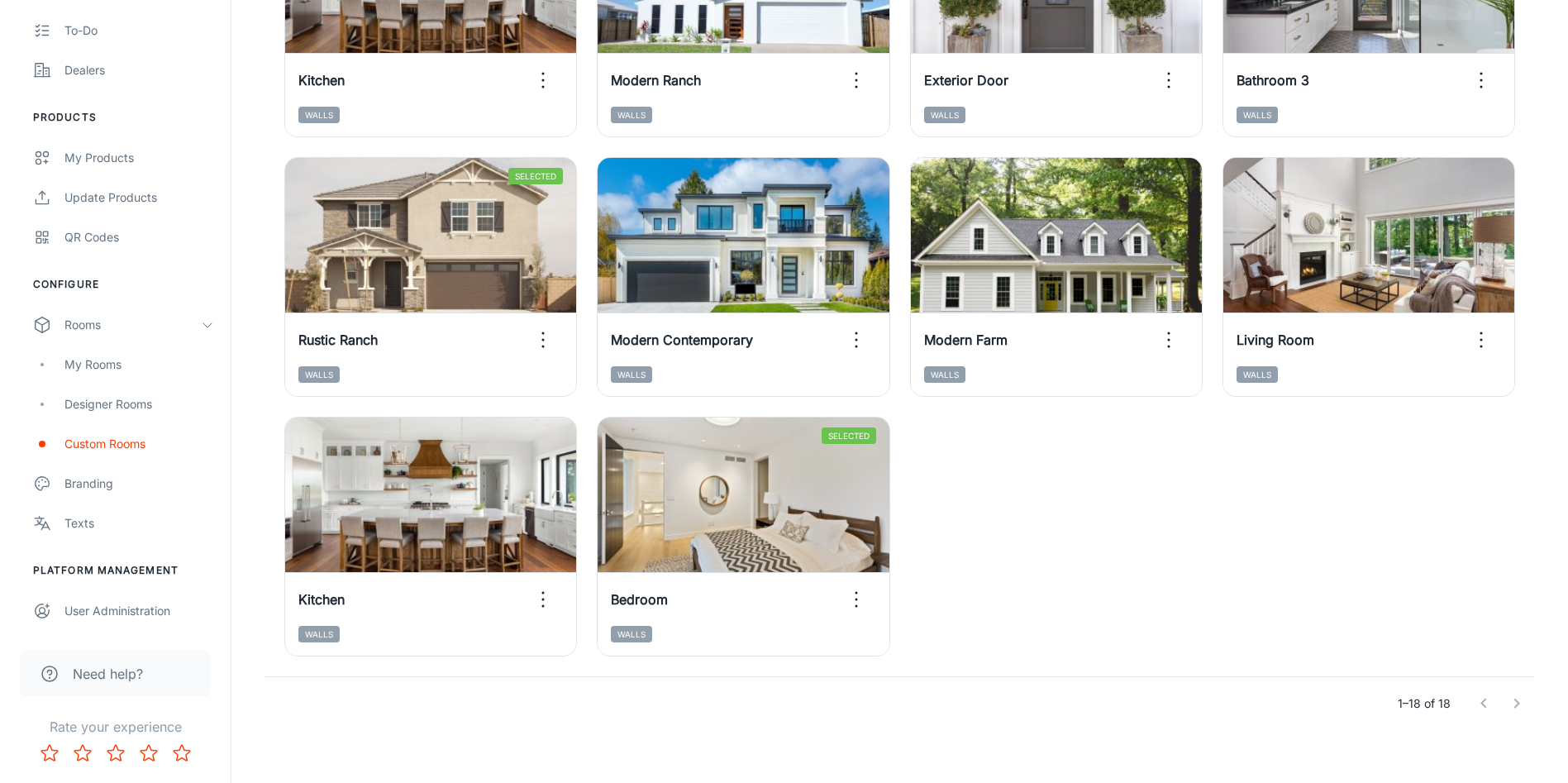
scroll to position [820, 0]
